Goal: Task Accomplishment & Management: Use online tool/utility

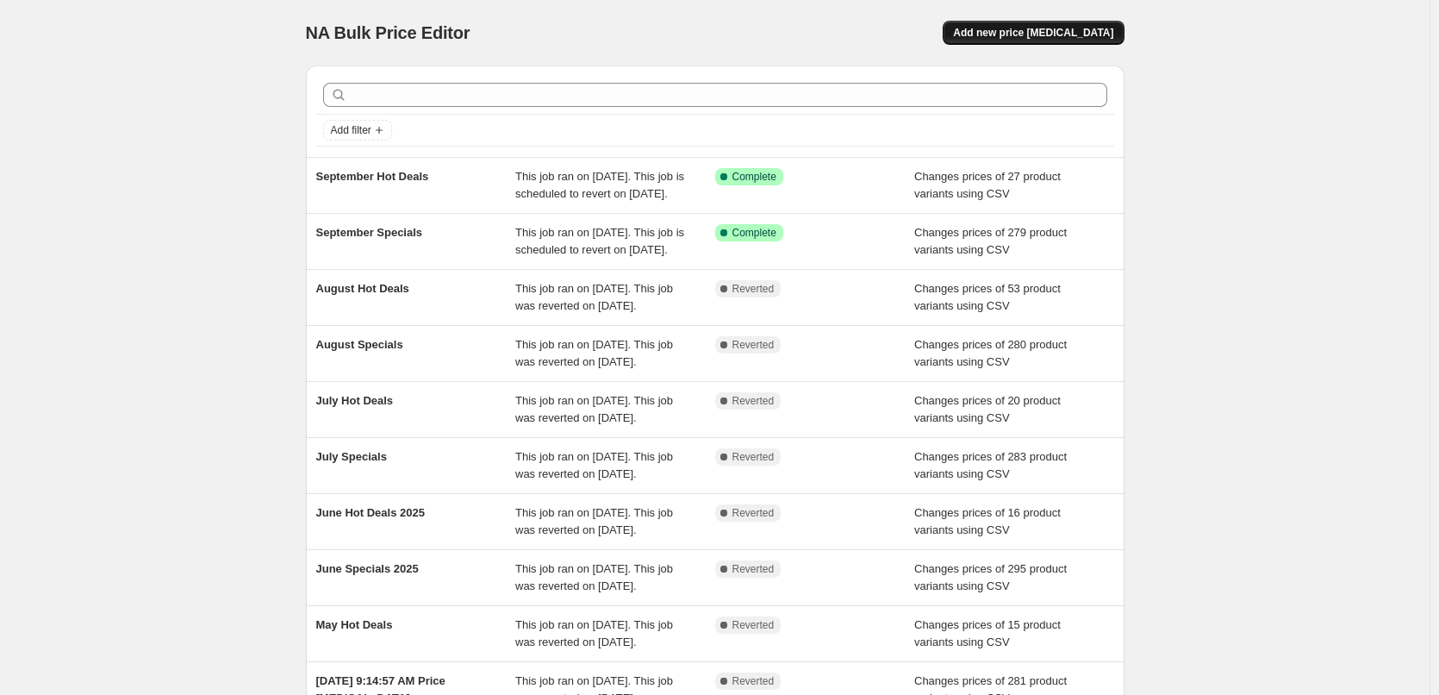
click at [1040, 35] on span "Add new price [MEDICAL_DATA]" at bounding box center [1033, 33] width 160 height 14
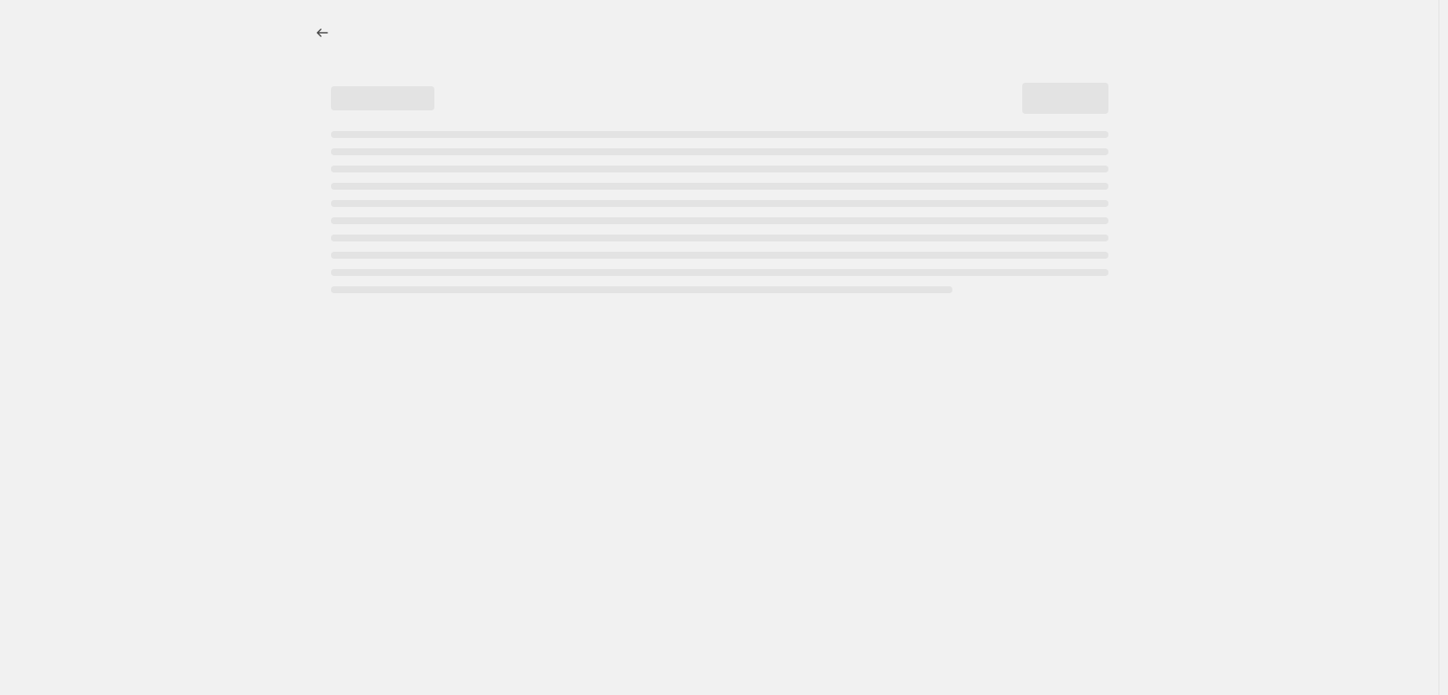
select select "percentage"
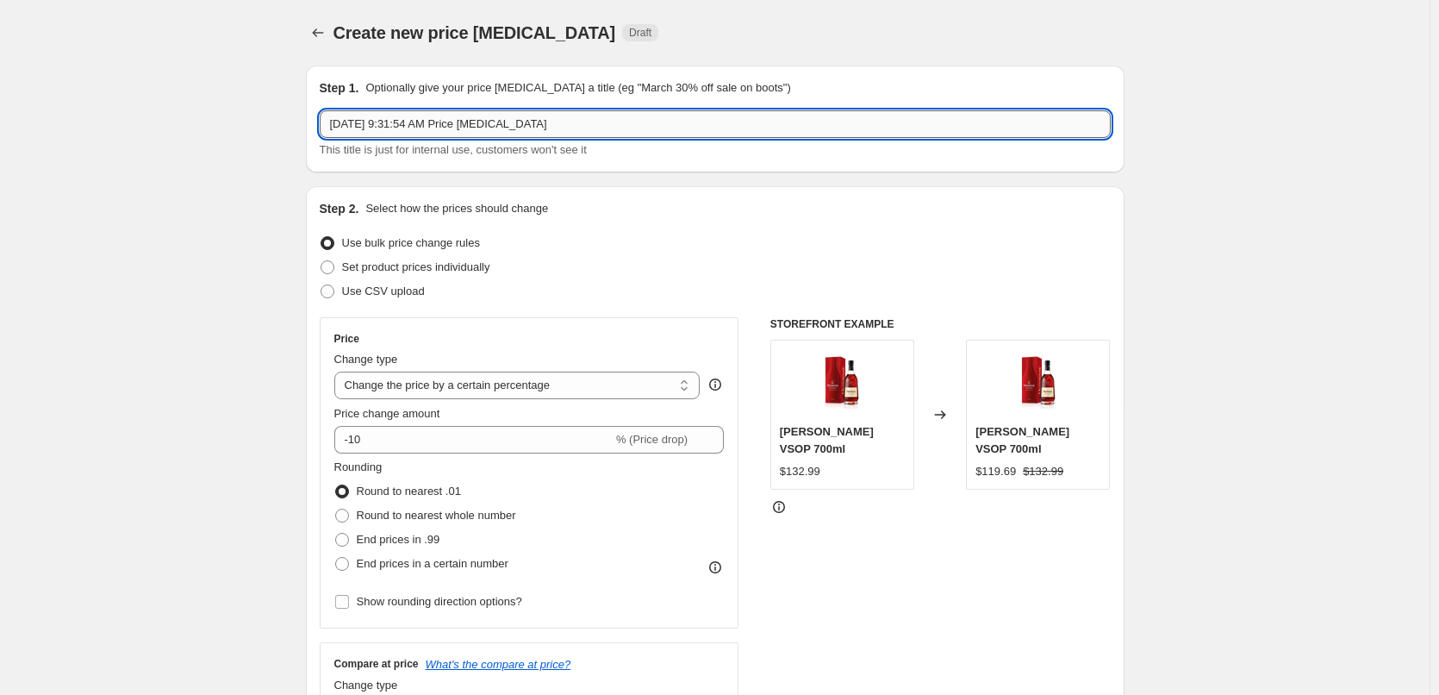
click at [728, 120] on input "[DATE] 9:31:54 AM Price [MEDICAL_DATA]" at bounding box center [715, 124] width 791 height 28
type input "October Specials"
click at [411, 284] on span "Use CSV upload" at bounding box center [383, 291] width 83 height 17
click at [321, 284] on input "Use CSV upload" at bounding box center [321, 284] width 1 height 1
radio input "true"
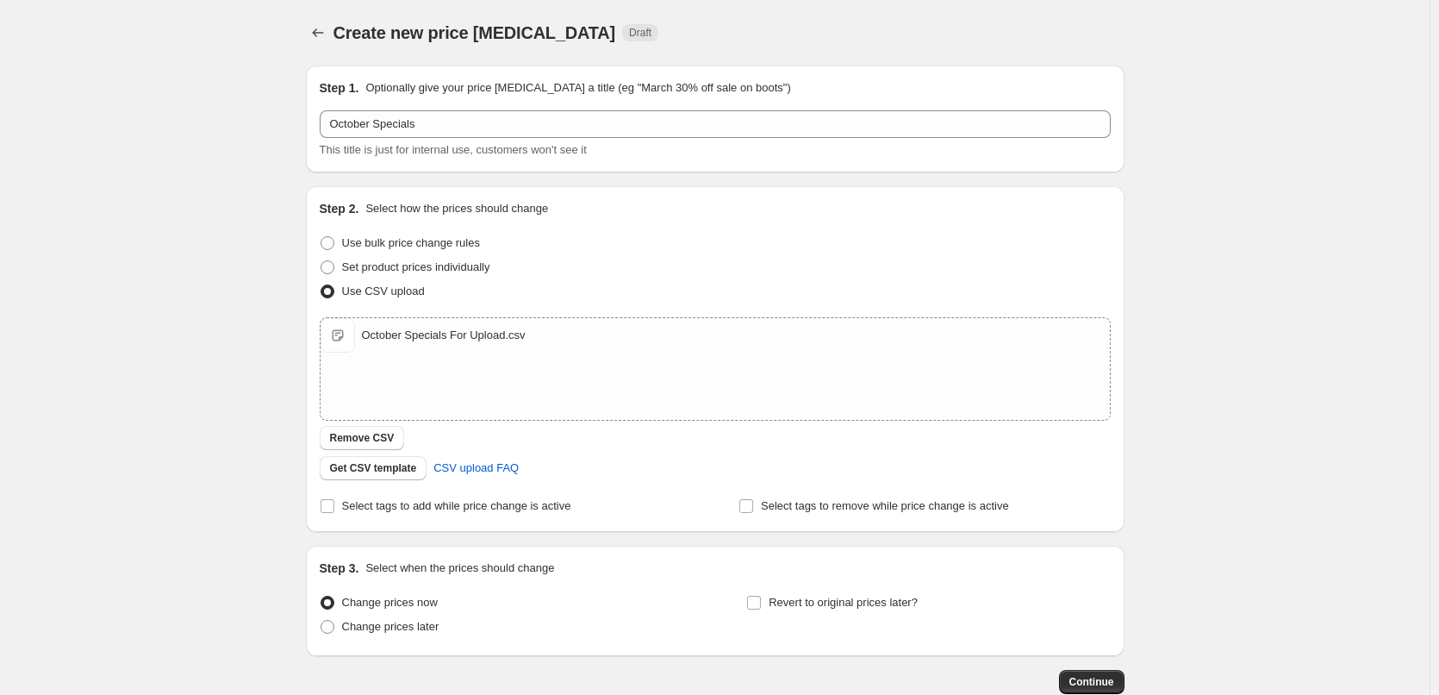
scroll to position [104, 0]
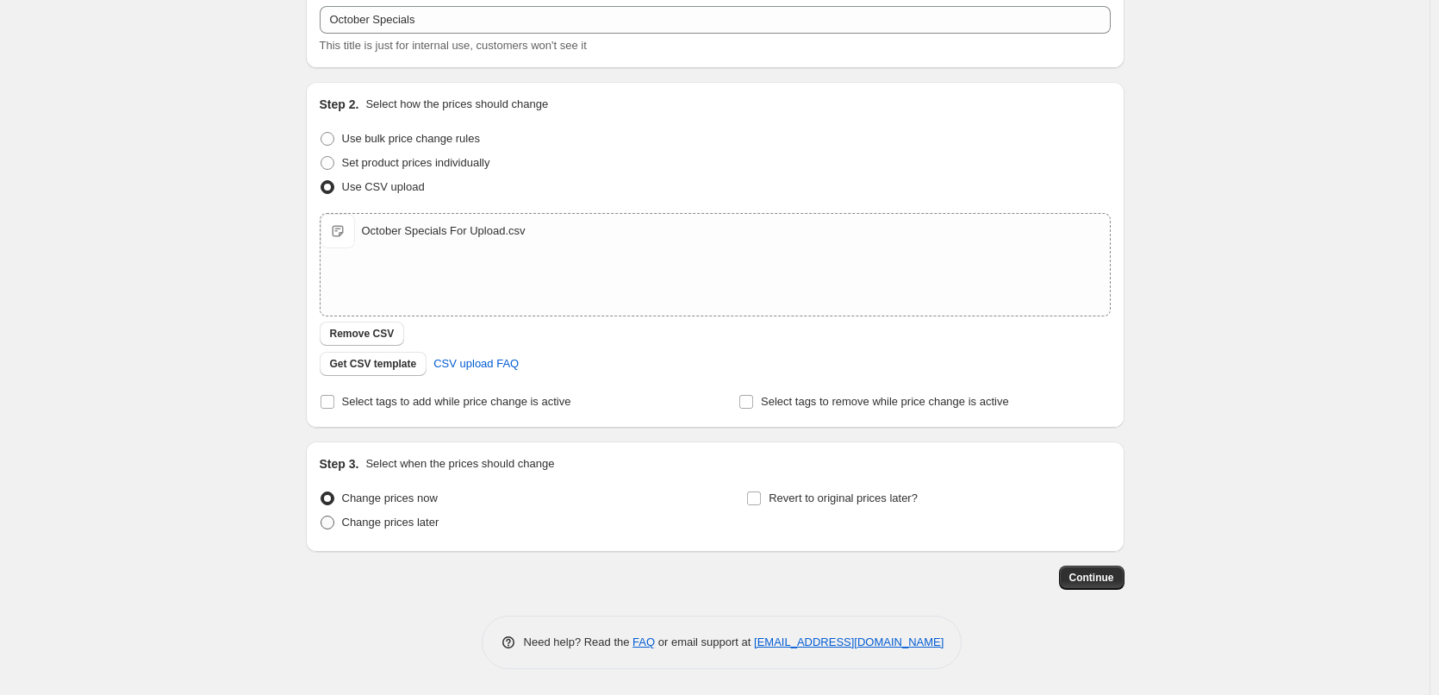
click at [362, 522] on span "Change prices later" at bounding box center [390, 521] width 97 height 13
click at [321, 516] on input "Change prices later" at bounding box center [321, 515] width 1 height 1
radio input "true"
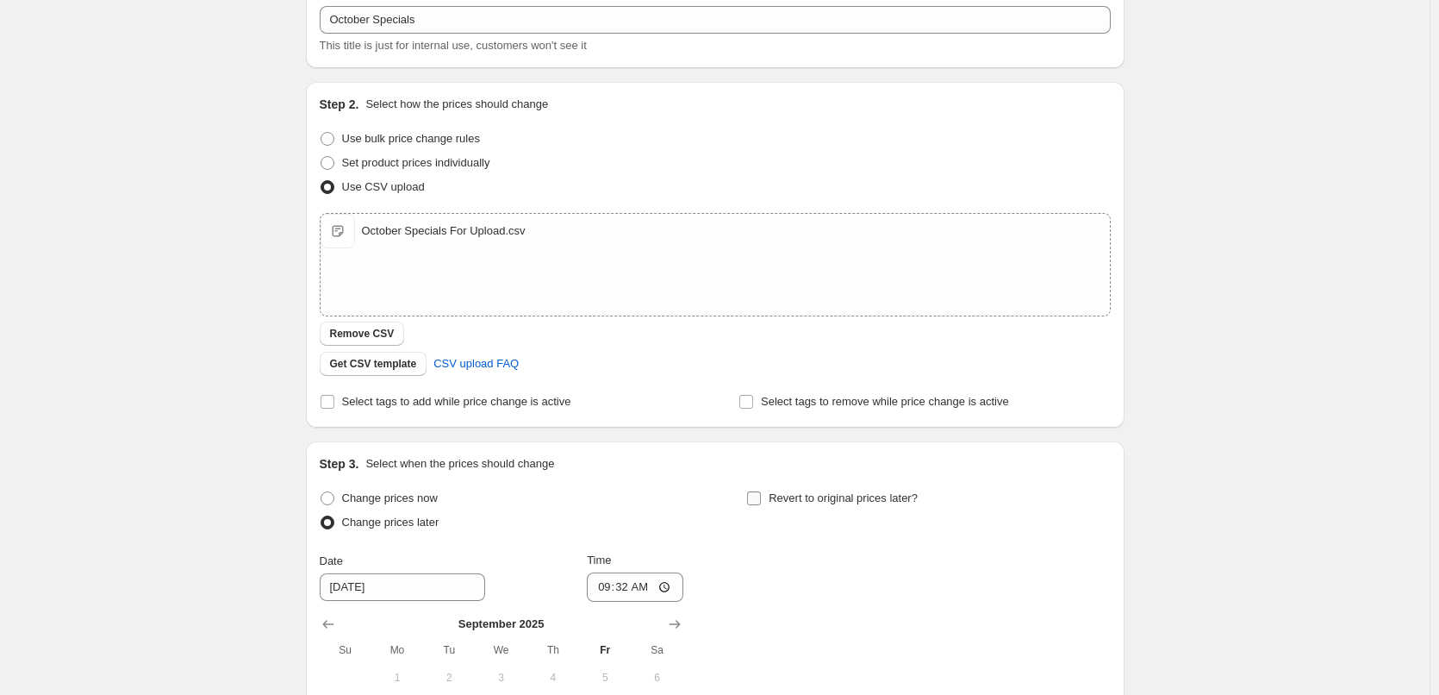
click at [777, 493] on span "Revert to original prices later?" at bounding box center [843, 497] width 149 height 13
click at [761, 493] on input "Revert to original prices later?" at bounding box center [754, 498] width 14 height 14
checkbox input "true"
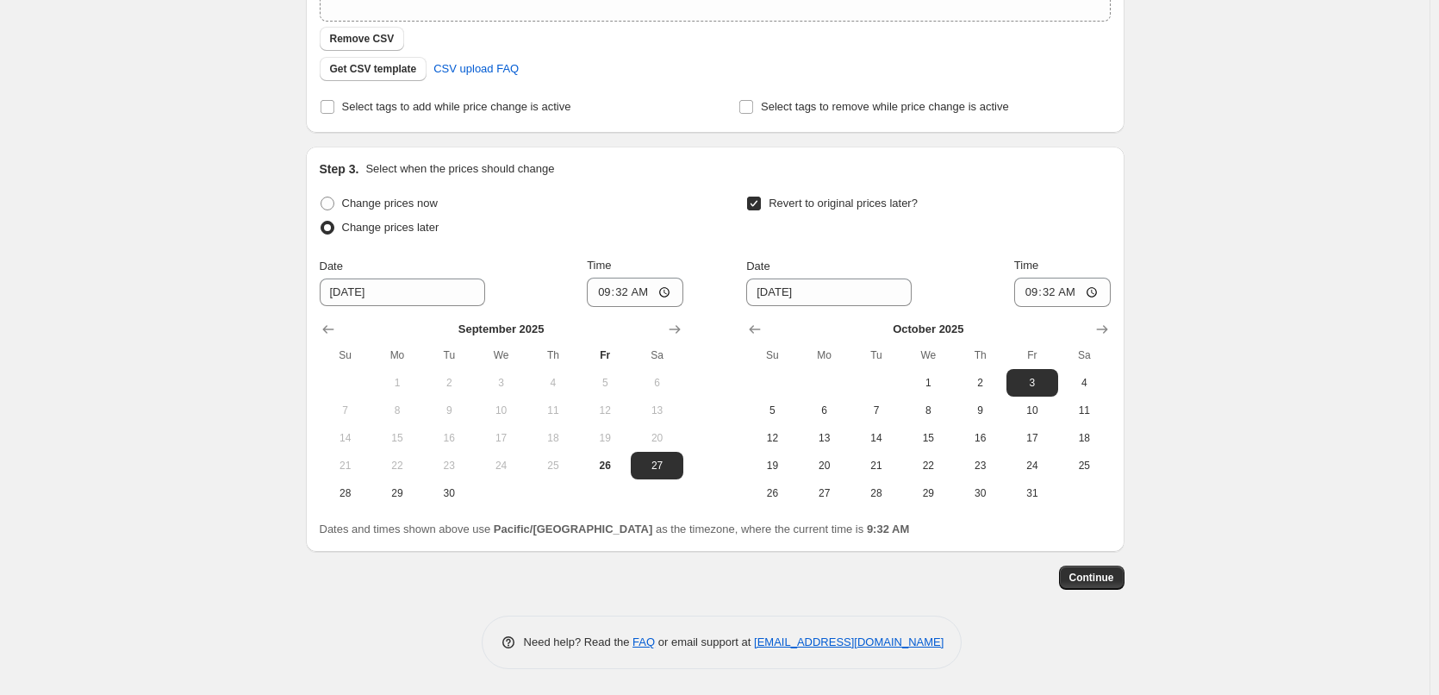
click at [664, 322] on div at bounding box center [502, 329] width 364 height 17
click at [668, 325] on button "Show next month, October 2025" at bounding box center [675, 329] width 24 height 24
click at [509, 385] on span "1" at bounding box center [501, 383] width 38 height 14
type input "[DATE]"
click at [600, 295] on input "09:32" at bounding box center [635, 292] width 97 height 29
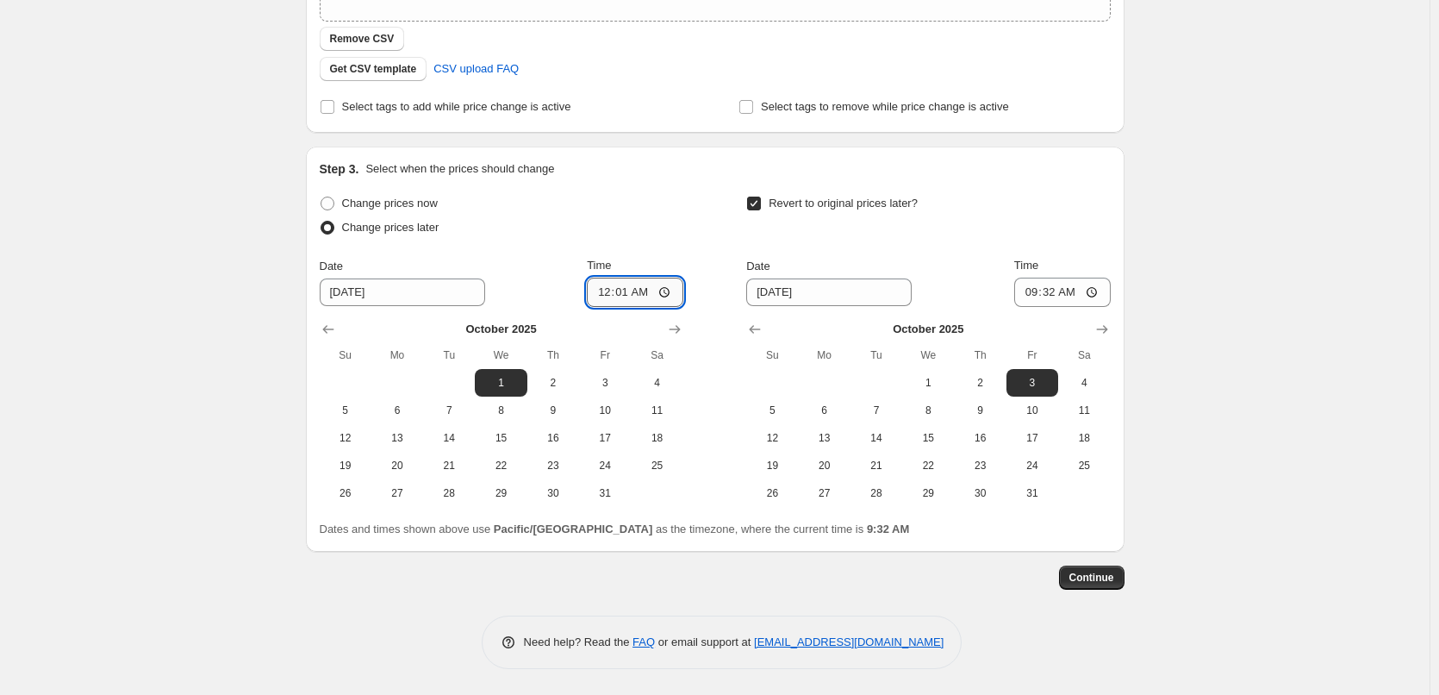
type input "00:15"
click at [1036, 484] on button "31" at bounding box center [1033, 493] width 52 height 28
type input "[DATE]"
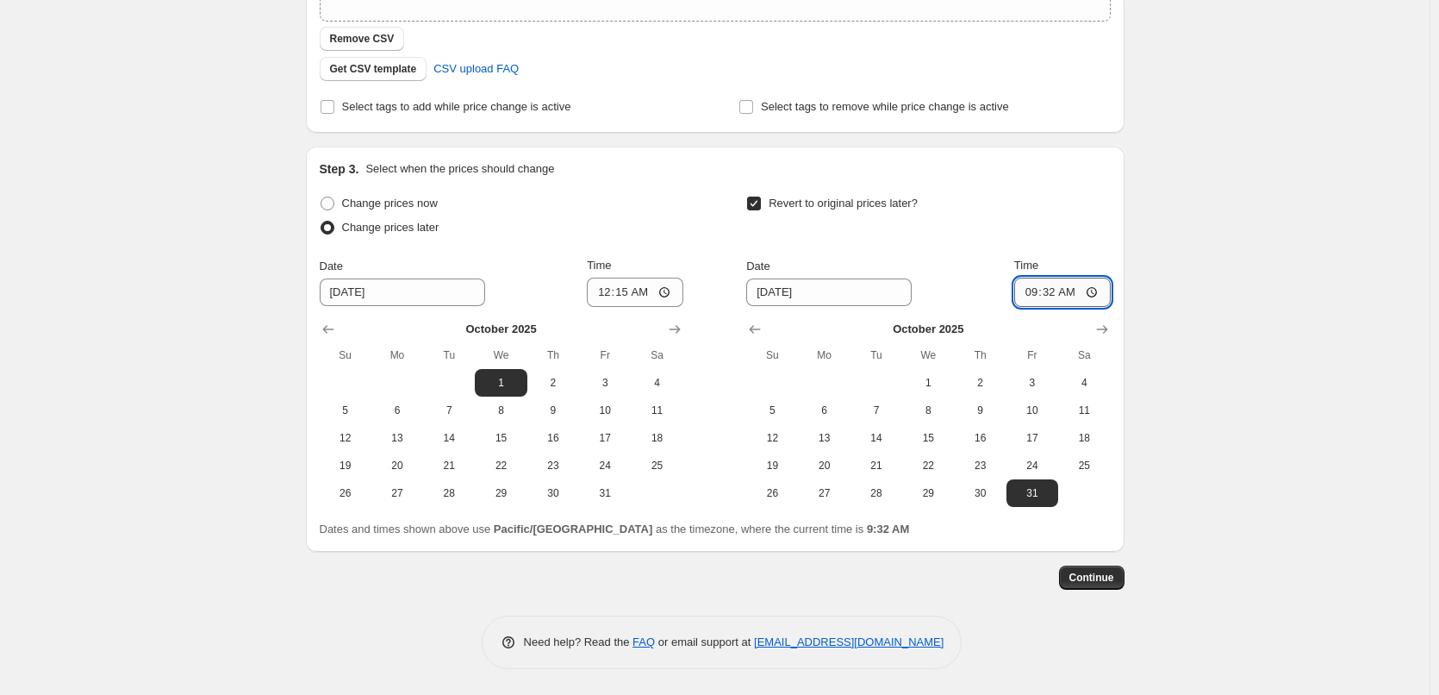
click at [1020, 290] on input "09:32" at bounding box center [1062, 292] width 97 height 29
type input "23:45"
click at [1164, 370] on div "Create new price [MEDICAL_DATA]. This page is ready Create new price [MEDICAL_D…" at bounding box center [715, 148] width 1430 height 1094
click at [1107, 578] on span "Continue" at bounding box center [1092, 578] width 45 height 14
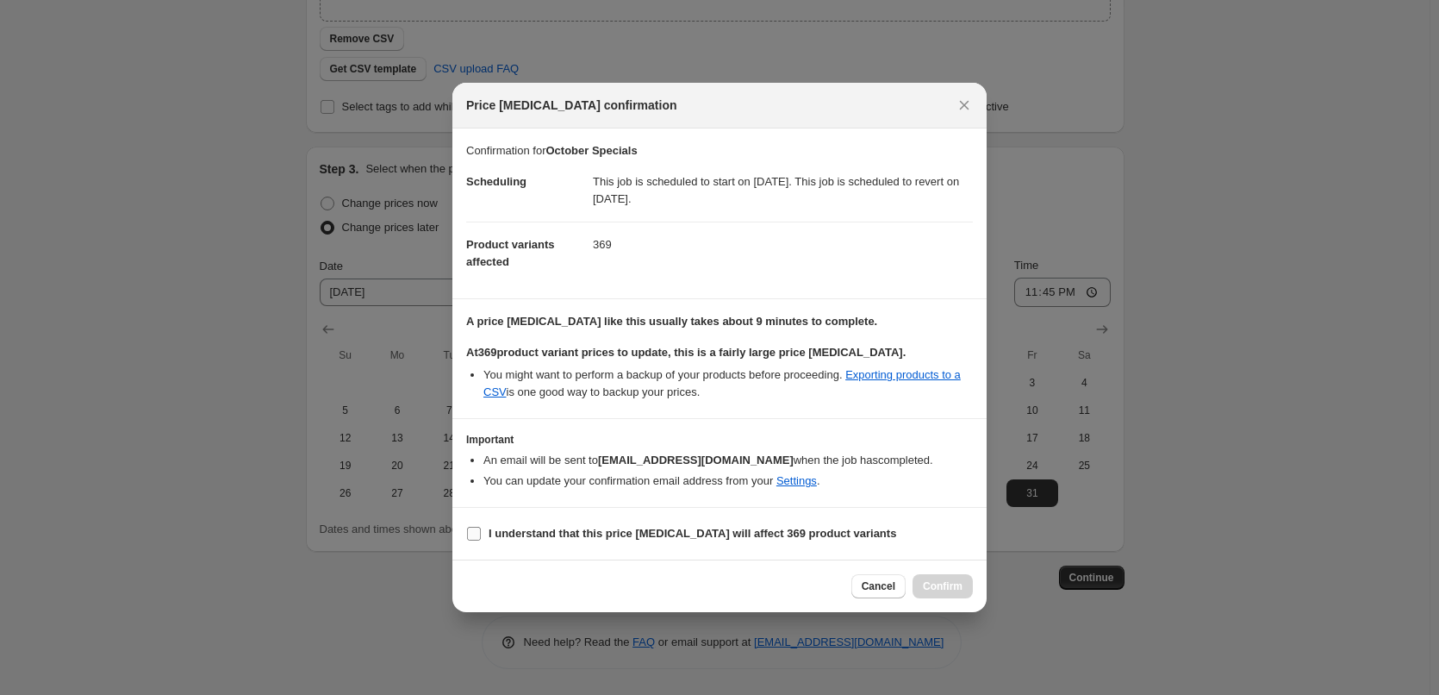
click at [615, 533] on b "I understand that this price [MEDICAL_DATA] will affect 369 product variants" at bounding box center [693, 533] width 408 height 13
click at [481, 533] on input "I understand that this price [MEDICAL_DATA] will affect 369 product variants" at bounding box center [474, 534] width 14 height 14
checkbox input "true"
click at [960, 587] on span "Confirm" at bounding box center [943, 586] width 40 height 14
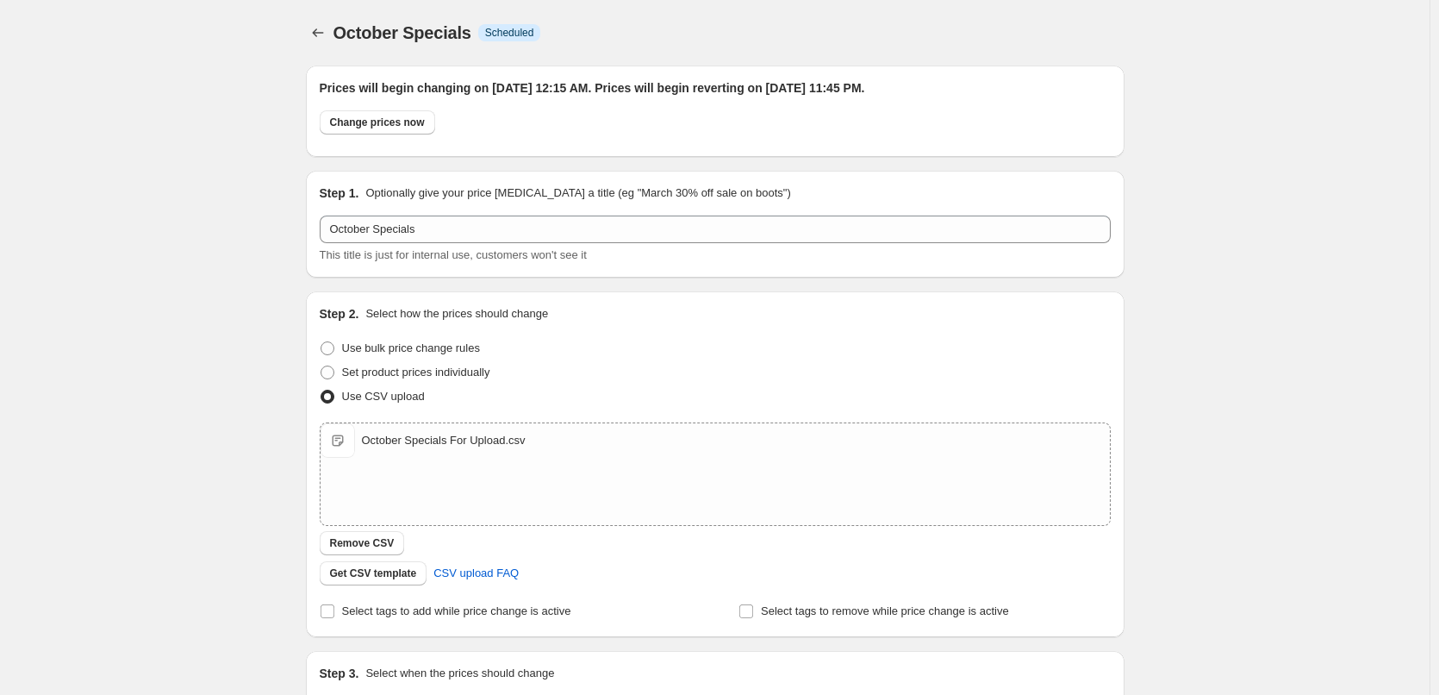
scroll to position [399, 0]
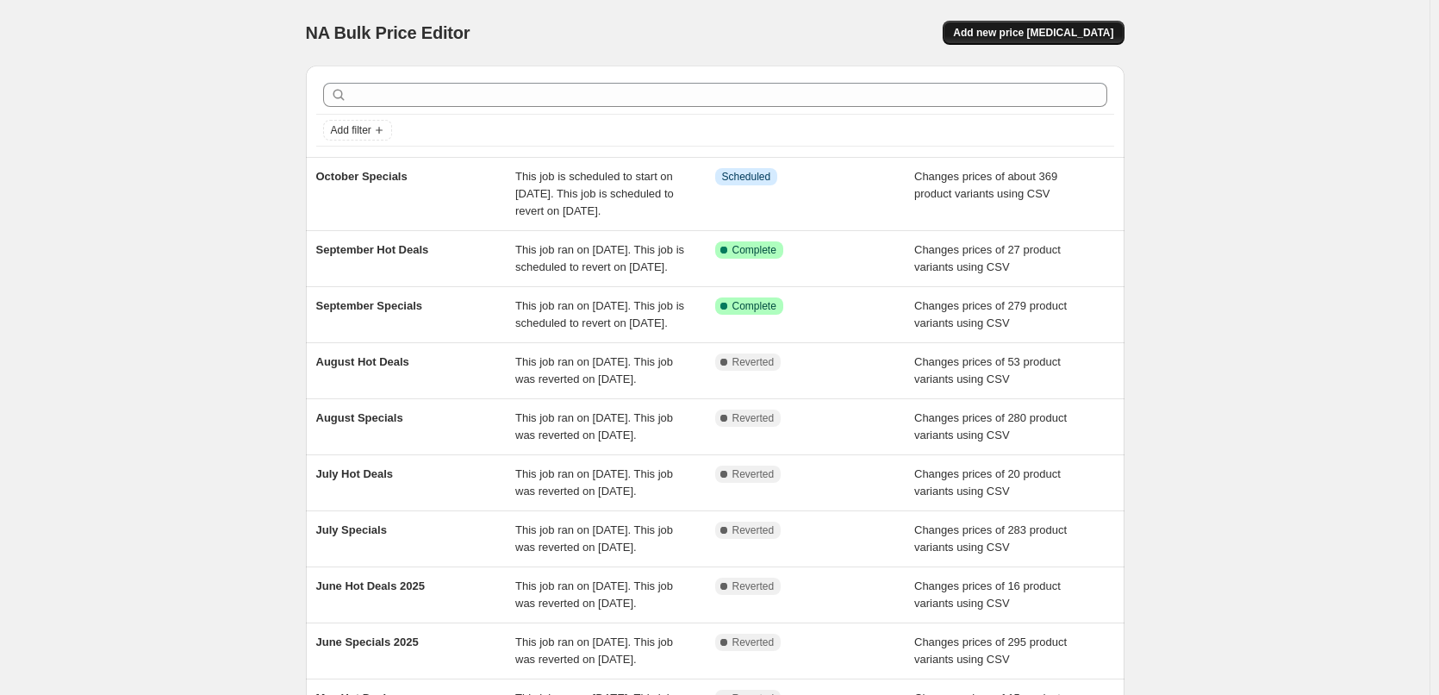
click at [1038, 30] on span "Add new price [MEDICAL_DATA]" at bounding box center [1033, 33] width 160 height 14
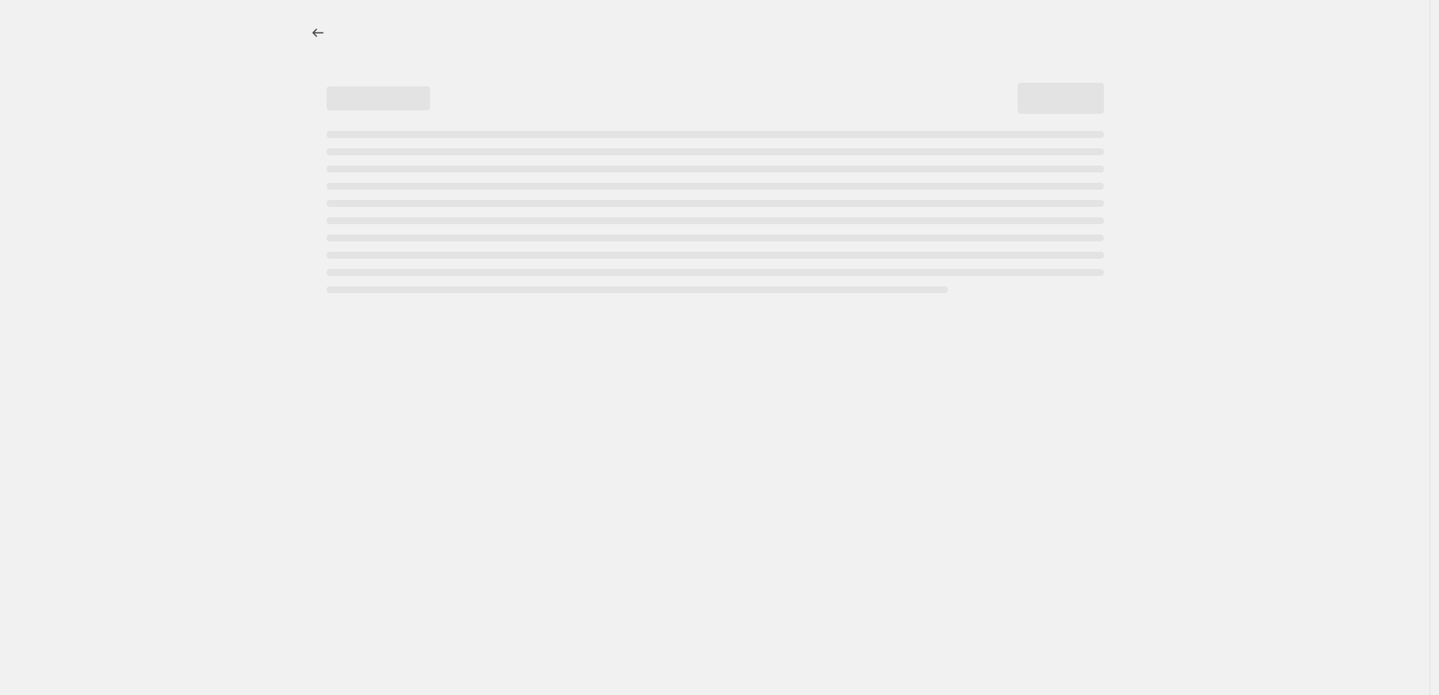
select select "percentage"
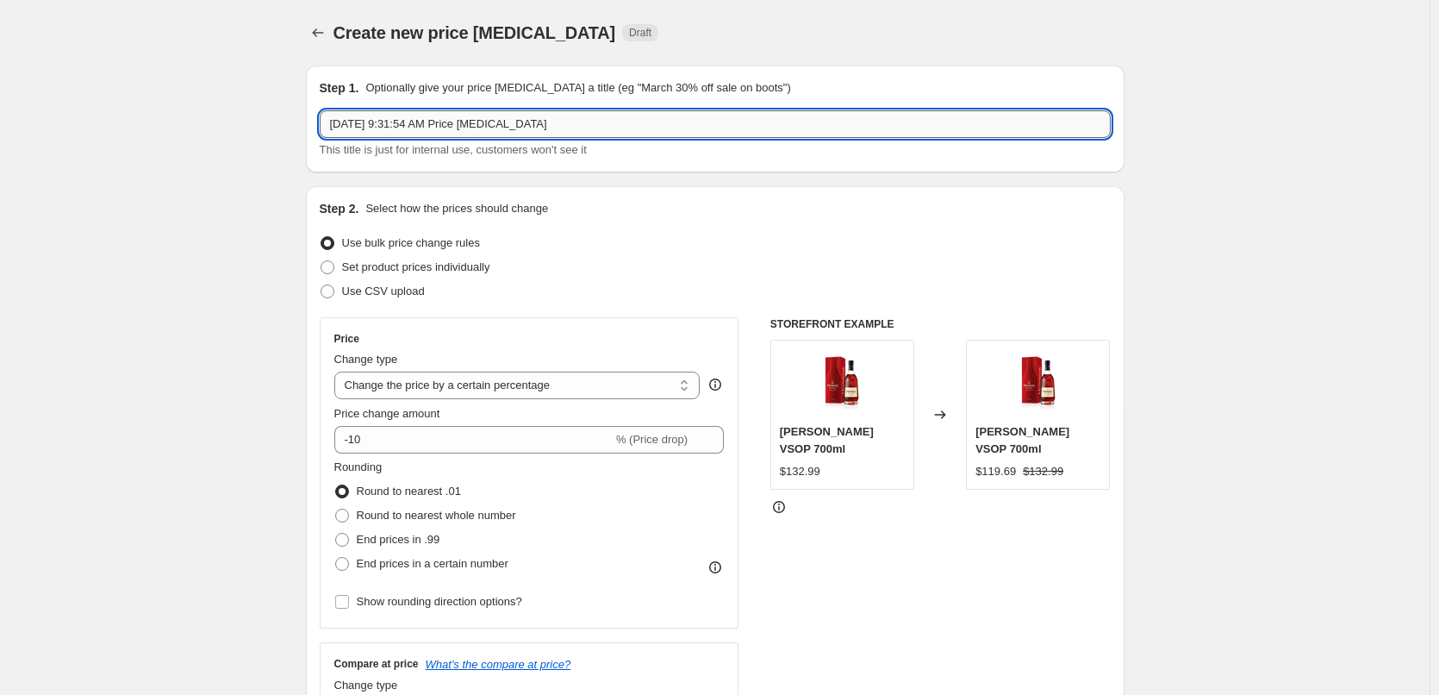
click at [596, 124] on input "[DATE] 9:31:54 AM Price [MEDICAL_DATA]" at bounding box center [715, 124] width 791 height 28
type input "October Hot Deals"
click at [384, 290] on span "Use CSV upload" at bounding box center [383, 290] width 83 height 13
click at [321, 285] on input "Use CSV upload" at bounding box center [321, 284] width 1 height 1
radio input "true"
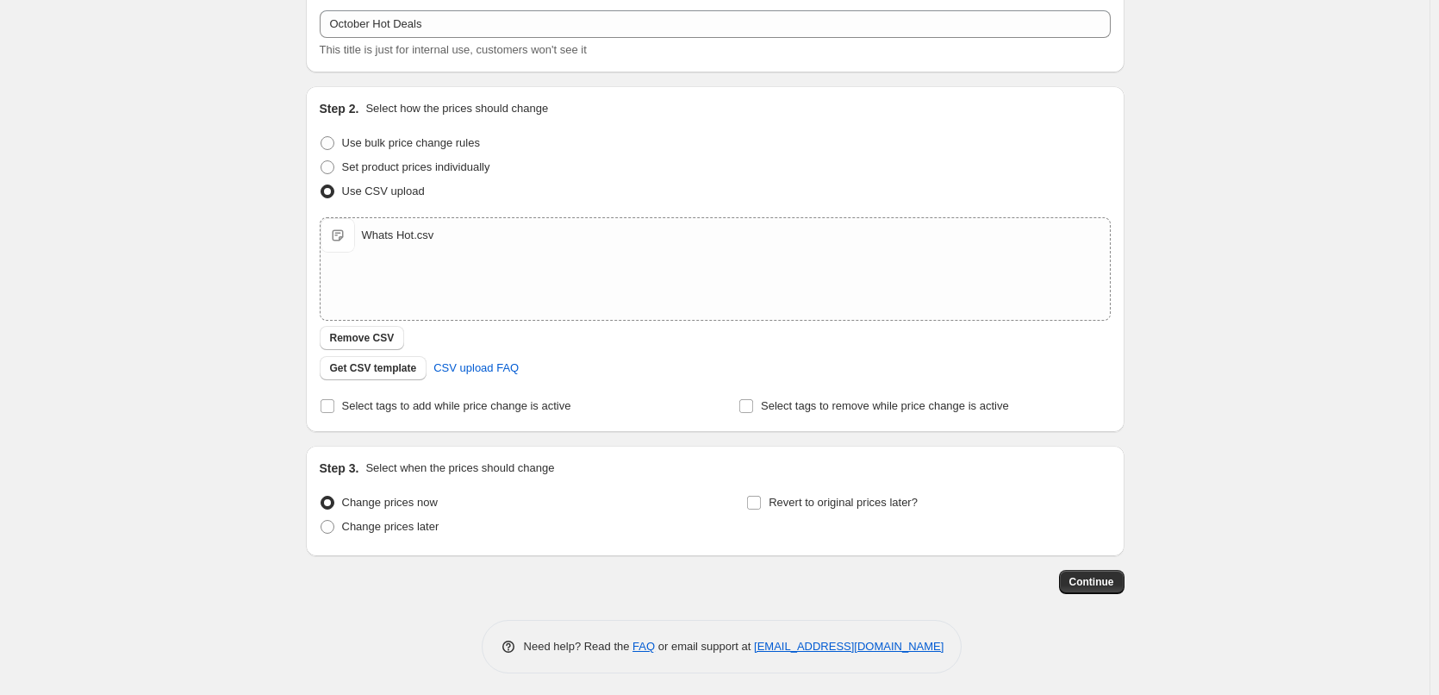
scroll to position [104, 0]
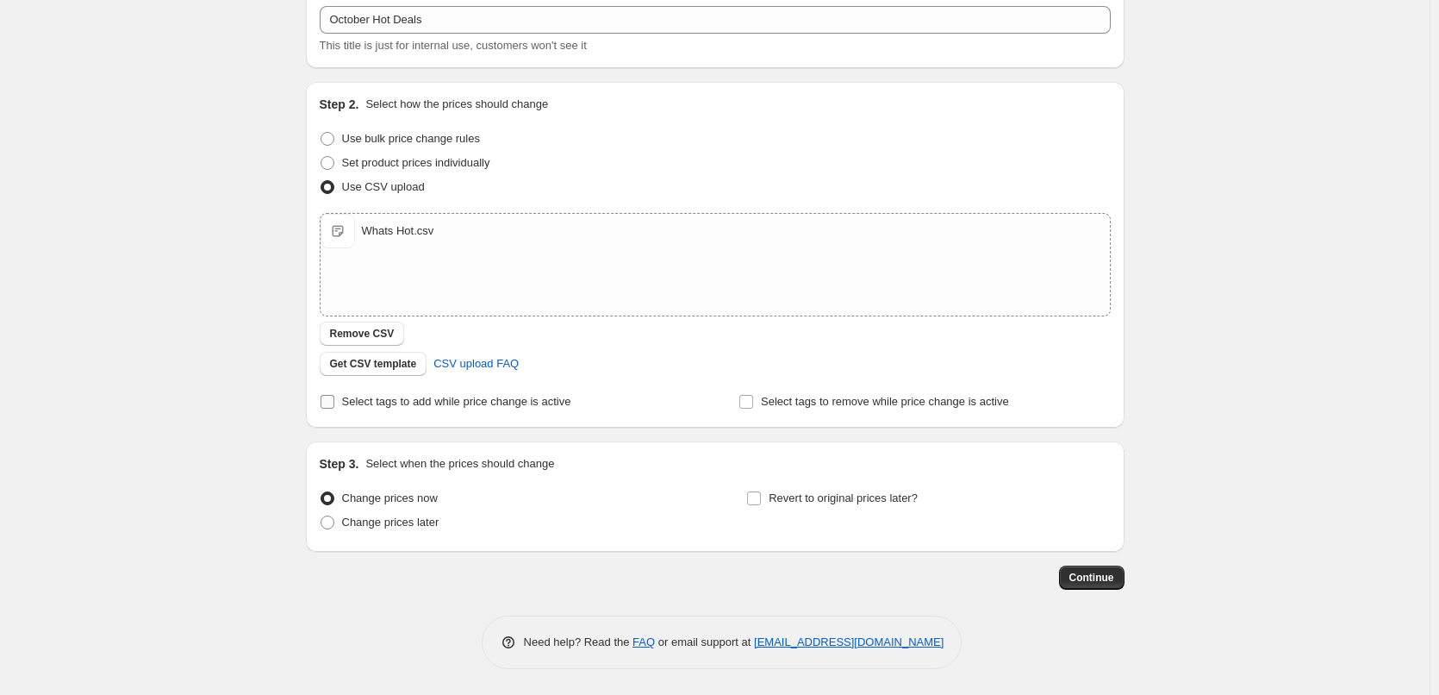
click at [439, 412] on label "Select tags to add while price change is active" at bounding box center [446, 402] width 252 height 24
click at [334, 409] on input "Select tags to add while price change is active" at bounding box center [328, 402] width 14 height 14
checkbox input "true"
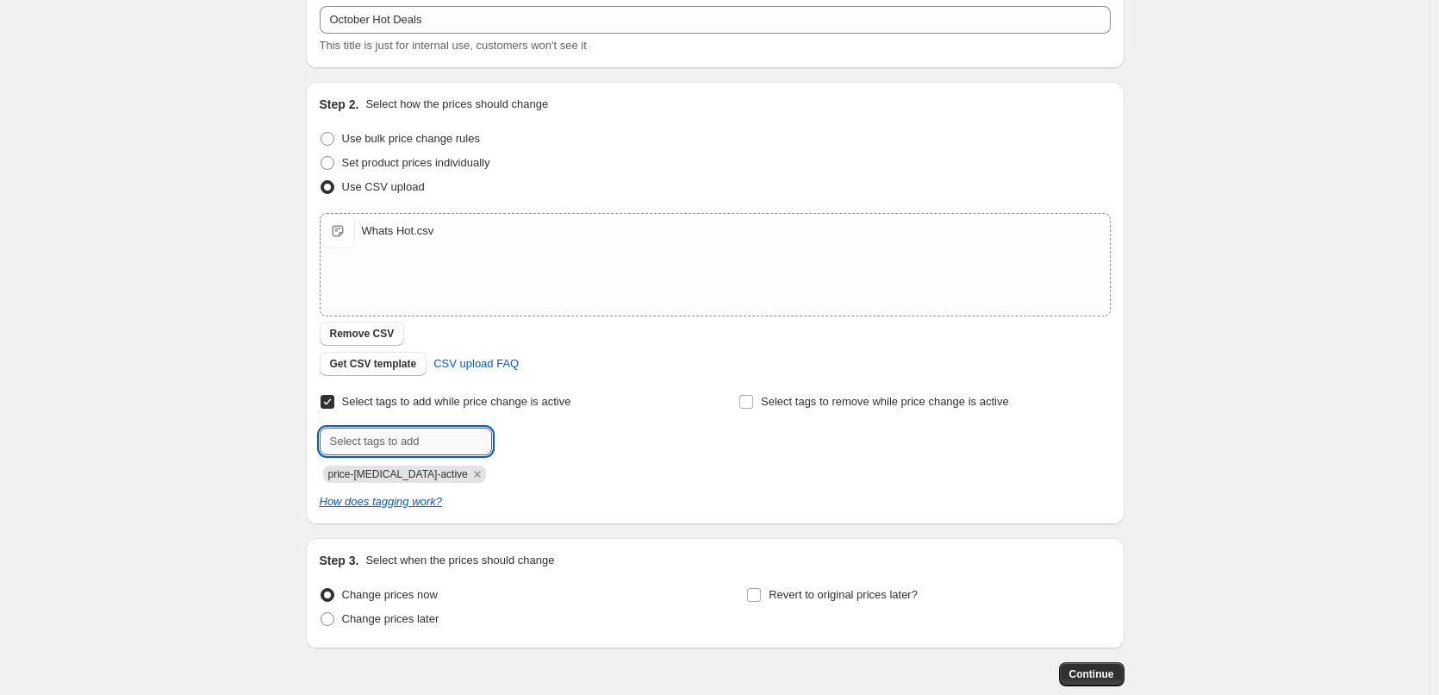
click at [410, 440] on input "text" at bounding box center [406, 441] width 172 height 28
type input "hot-deals"
click at [508, 446] on button "Add hot-deals" at bounding box center [541, 439] width 90 height 24
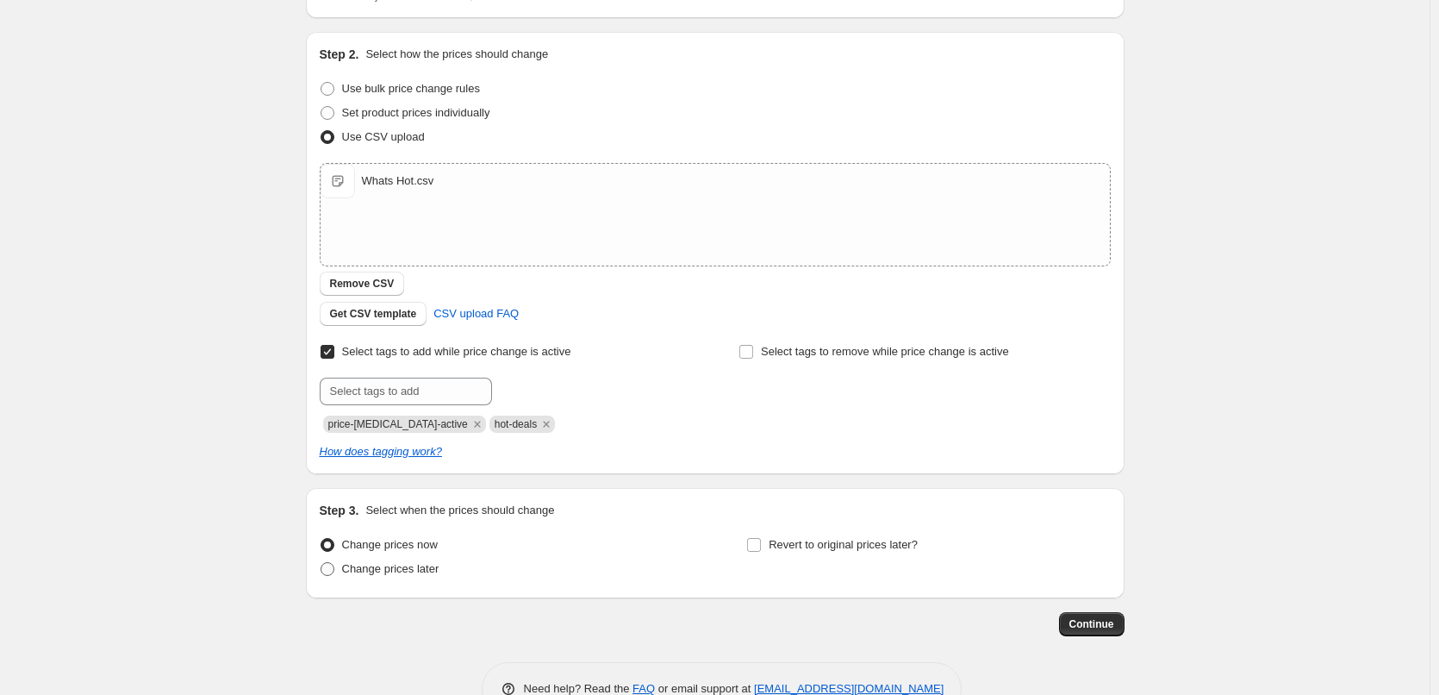
scroll to position [201, 0]
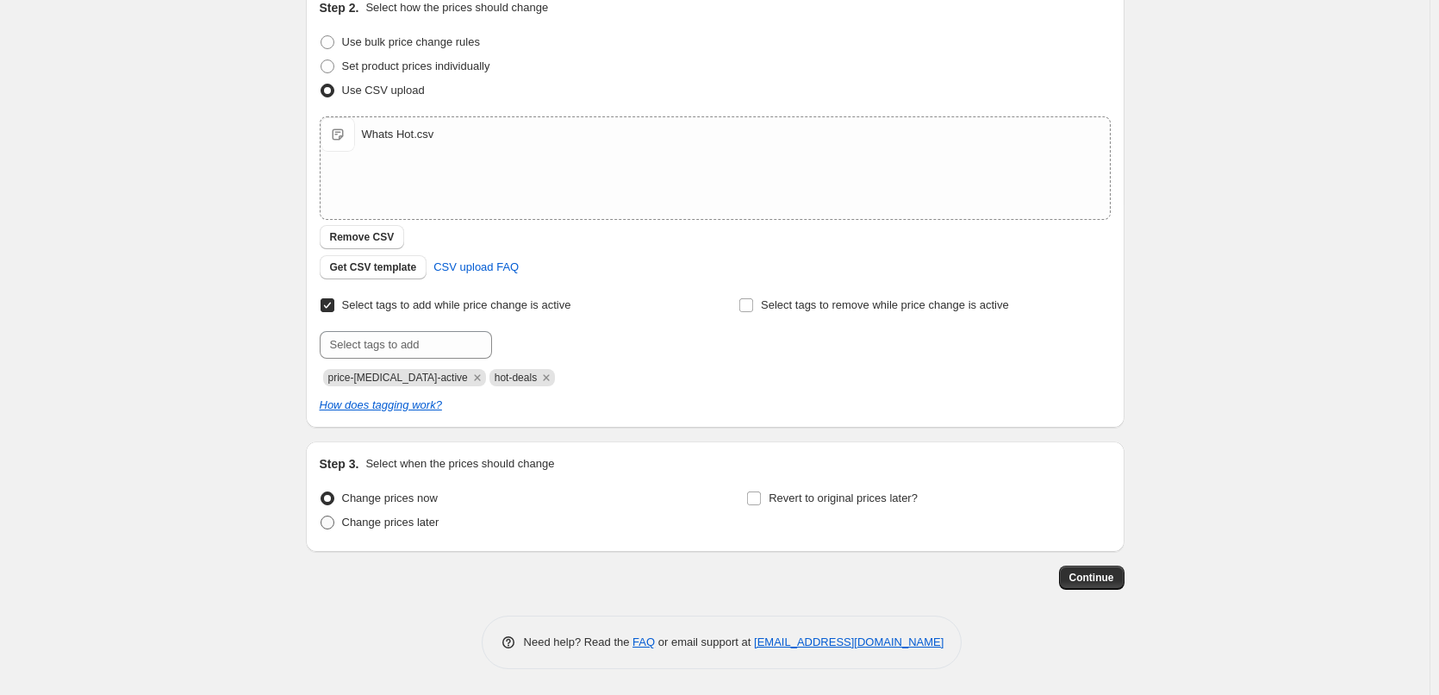
click at [420, 524] on span "Change prices later" at bounding box center [390, 521] width 97 height 13
click at [321, 516] on input "Change prices later" at bounding box center [321, 515] width 1 height 1
radio input "true"
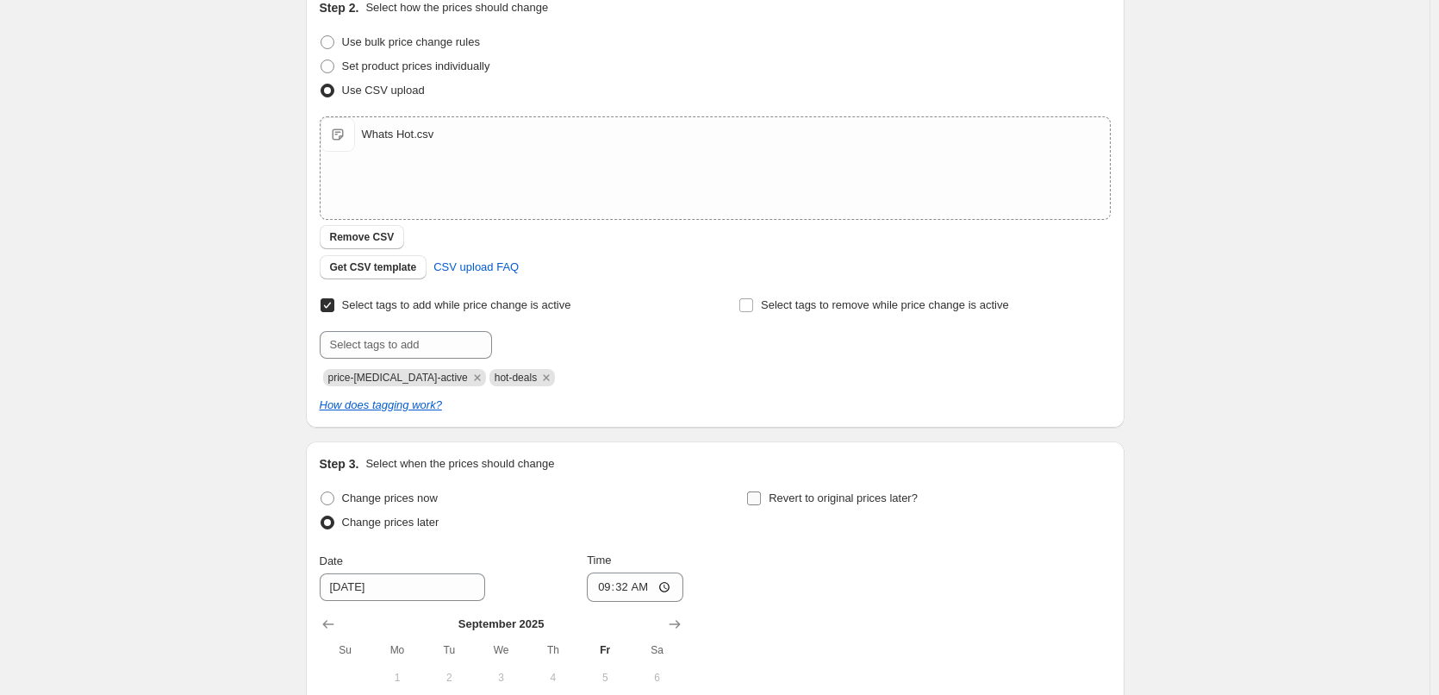
click at [786, 496] on span "Revert to original prices later?" at bounding box center [843, 497] width 149 height 13
click at [761, 496] on input "Revert to original prices later?" at bounding box center [754, 498] width 14 height 14
checkbox input "true"
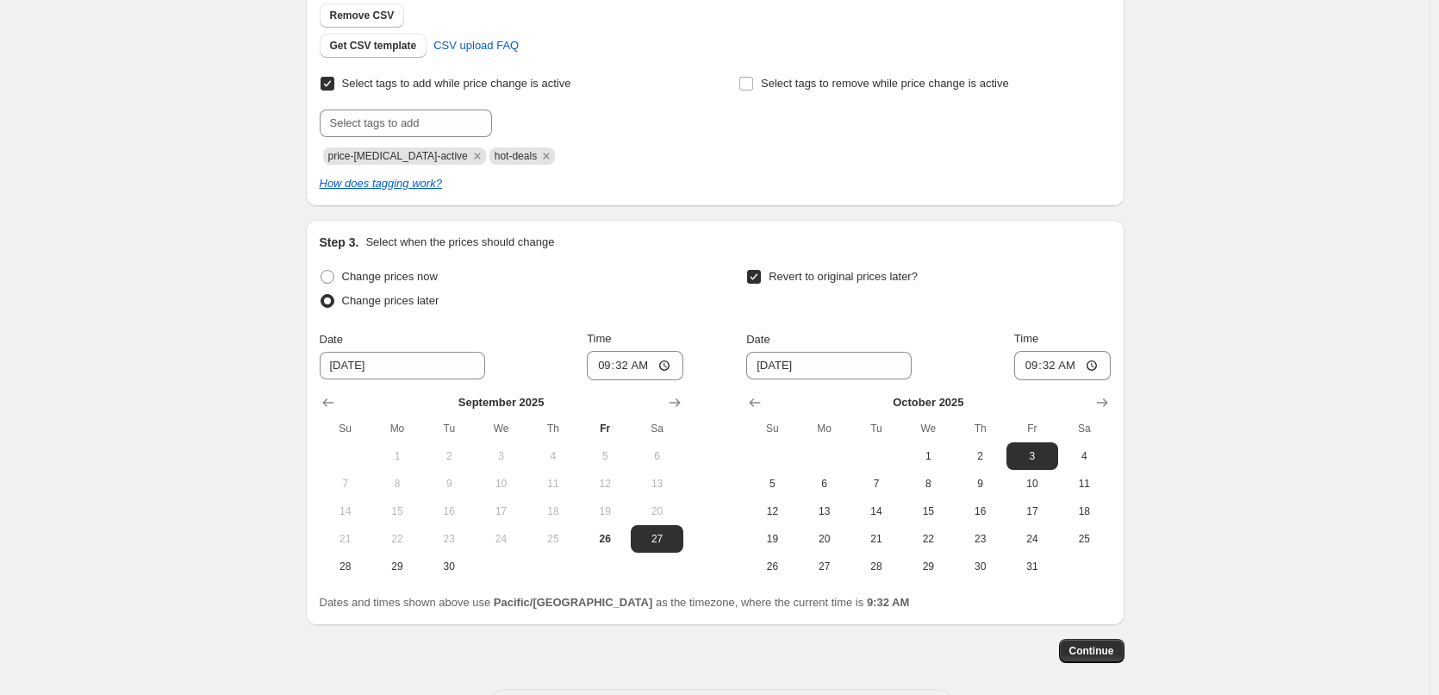
scroll to position [496, 0]
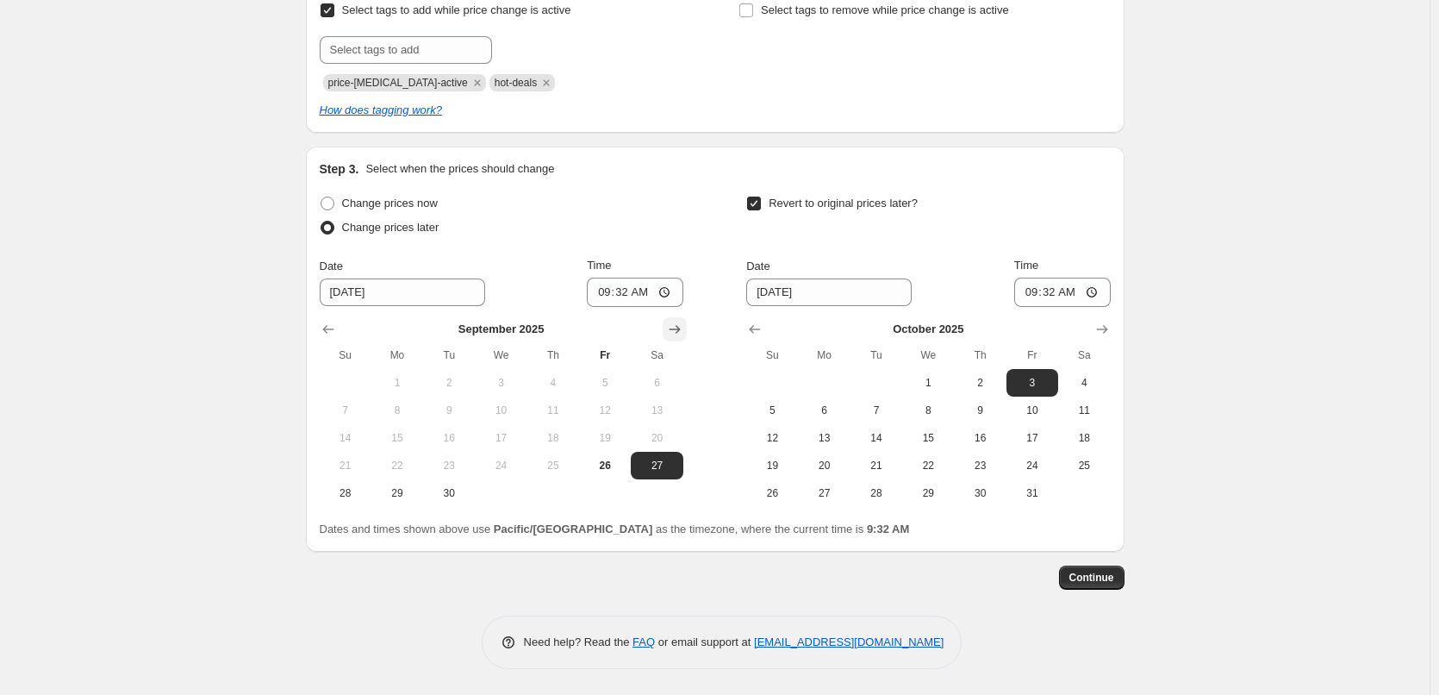
click at [683, 334] on icon "Show next month, October 2025" at bounding box center [674, 329] width 17 height 17
click at [502, 374] on button "1" at bounding box center [501, 383] width 52 height 28
type input "[DATE]"
click at [602, 296] on input "09:32" at bounding box center [635, 292] width 97 height 29
type input "00:15"
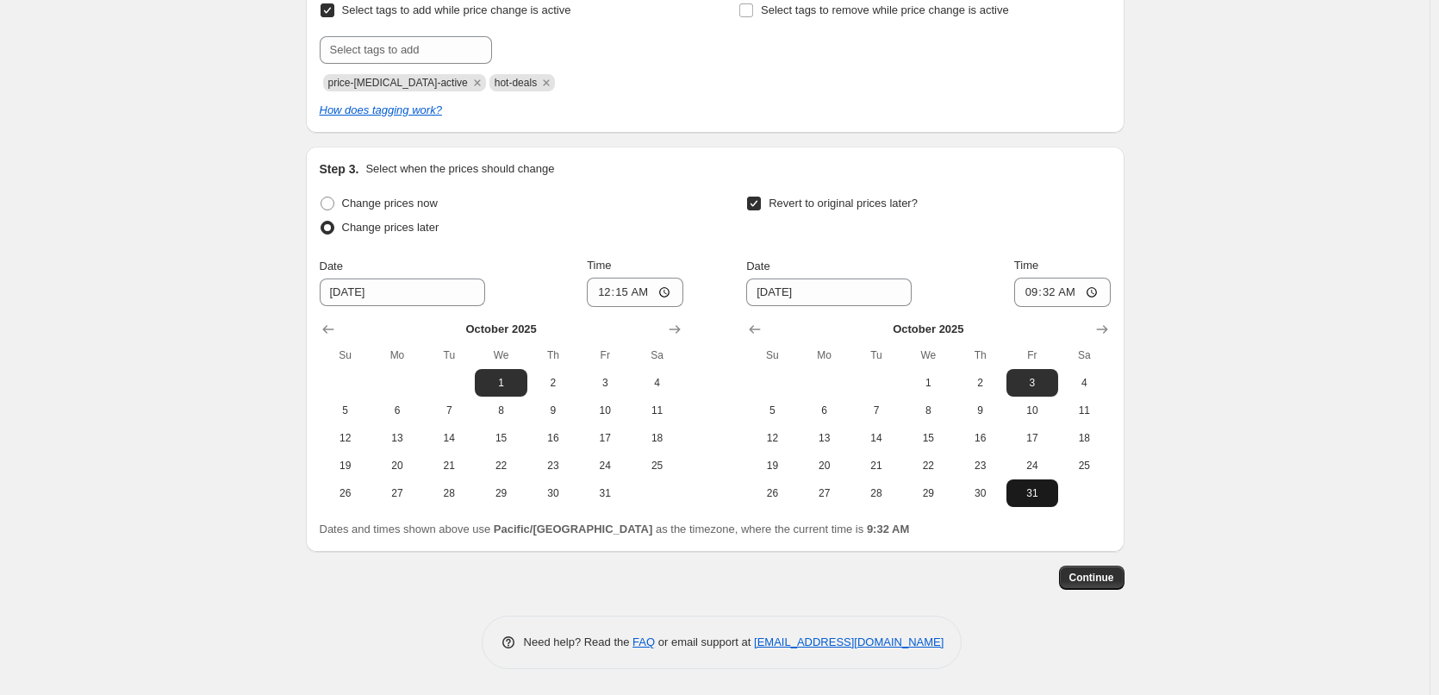
click at [1033, 496] on span "31" at bounding box center [1033, 493] width 38 height 14
type input "[DATE]"
click at [1024, 296] on input "09:32" at bounding box center [1062, 292] width 97 height 29
type input "23:45"
click at [1076, 583] on span "Continue" at bounding box center [1092, 578] width 45 height 14
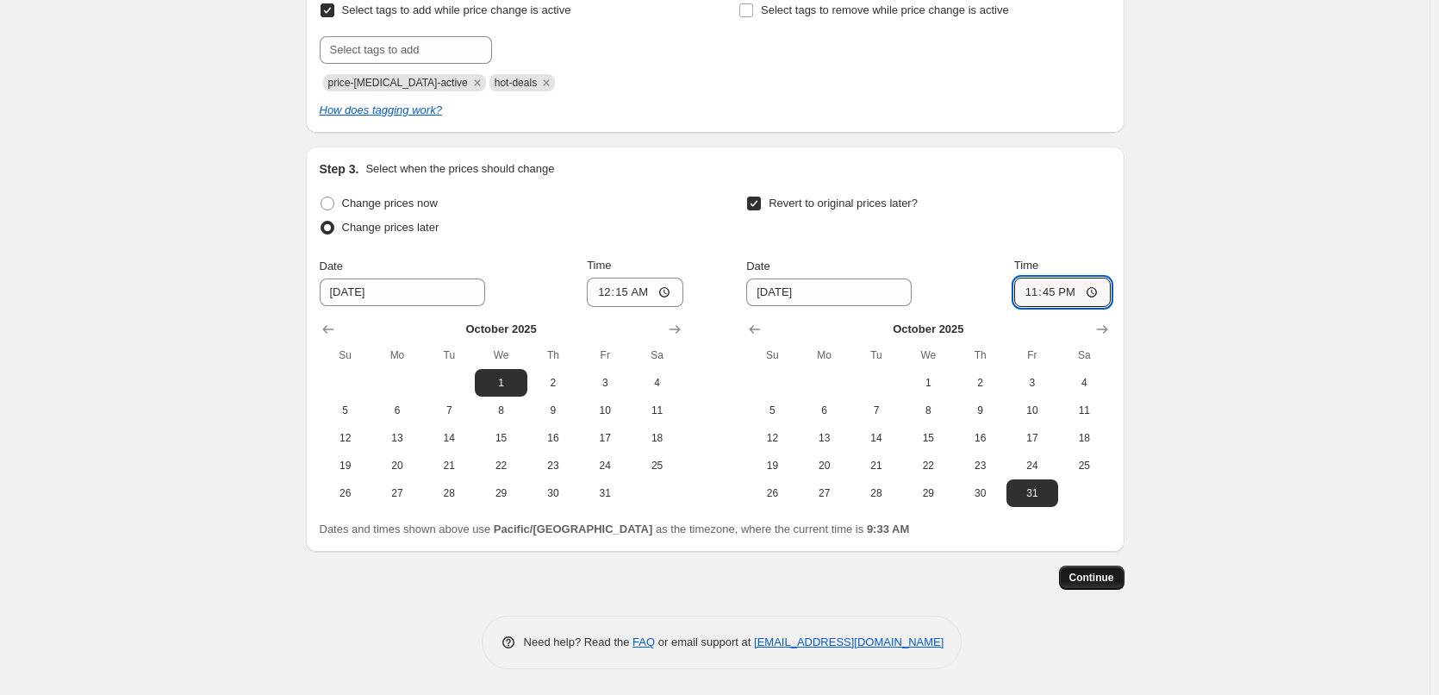
scroll to position [0, 0]
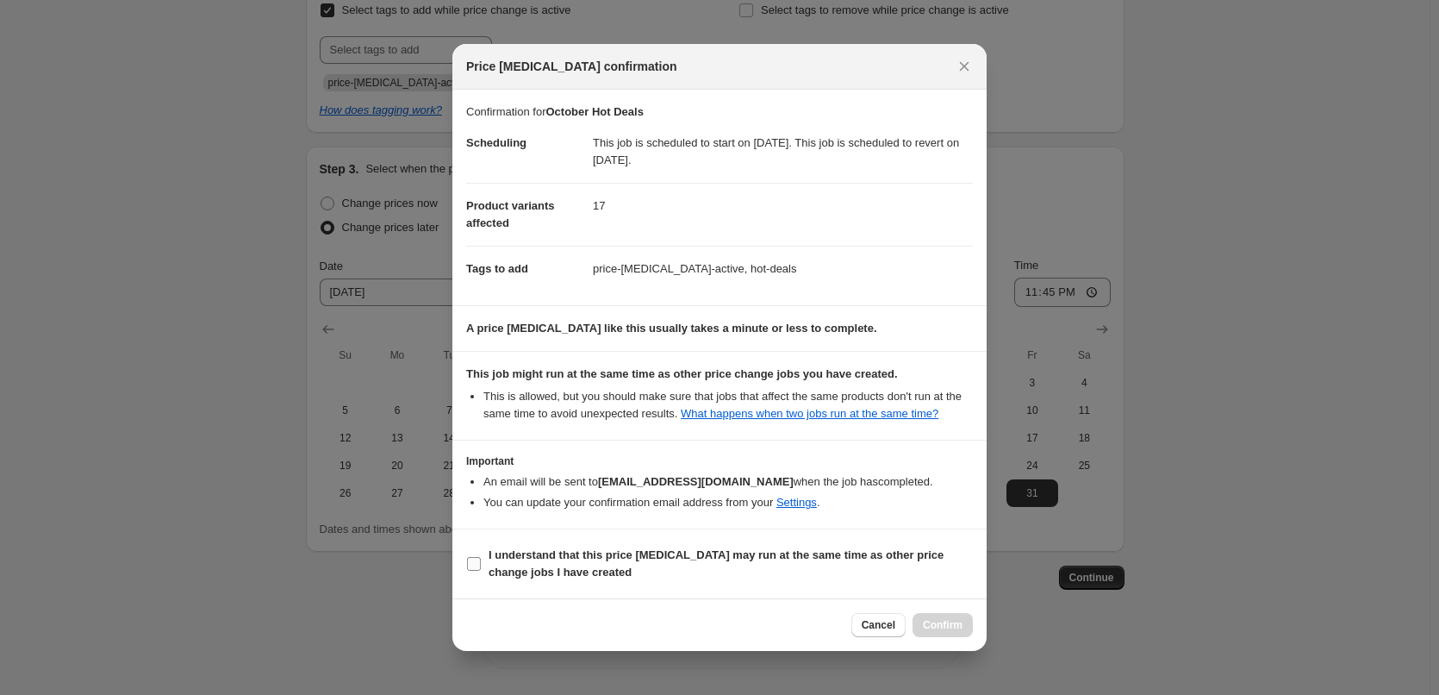
click at [584, 558] on b "I understand that this price [MEDICAL_DATA] may run at the same time as other p…" at bounding box center [716, 563] width 455 height 30
click at [481, 558] on input "I understand that this price [MEDICAL_DATA] may run at the same time as other p…" at bounding box center [474, 564] width 14 height 14
checkbox input "true"
click at [933, 632] on span "Confirm" at bounding box center [943, 625] width 40 height 14
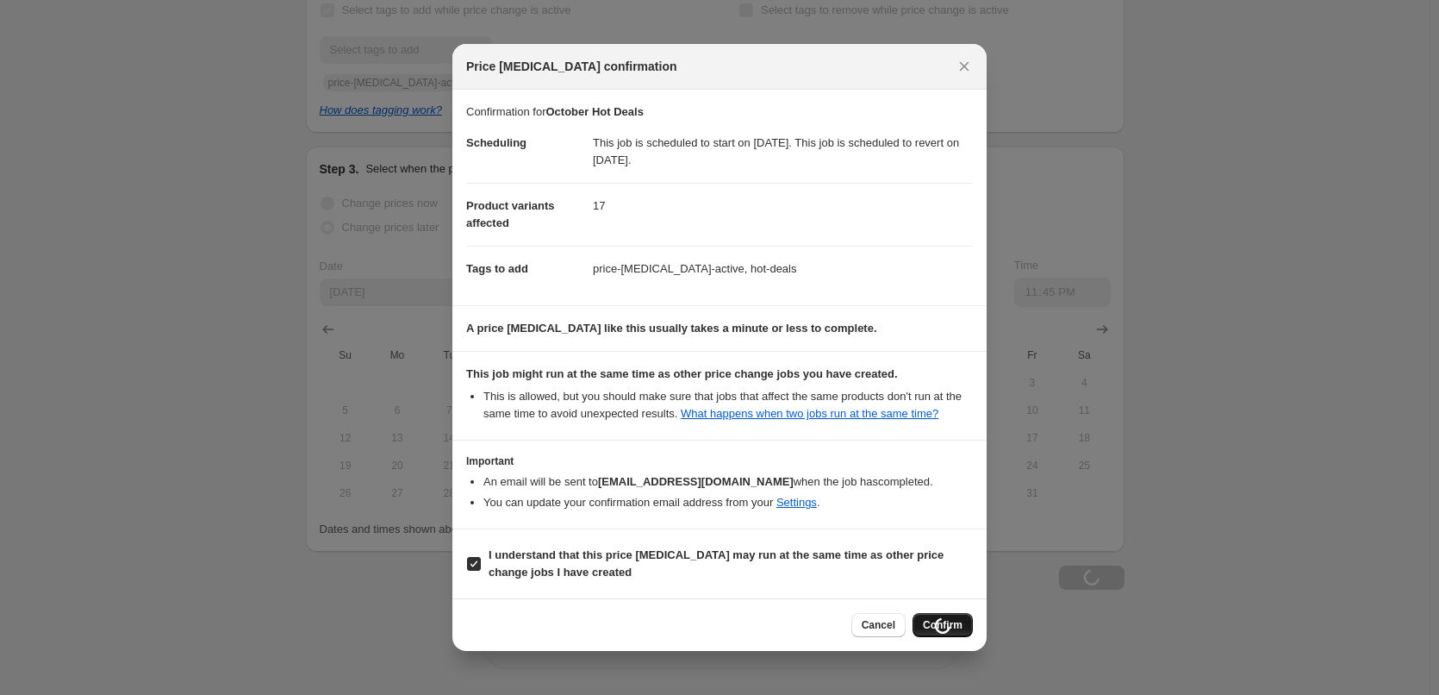
scroll to position [496, 0]
